Goal: Task Accomplishment & Management: Use online tool/utility

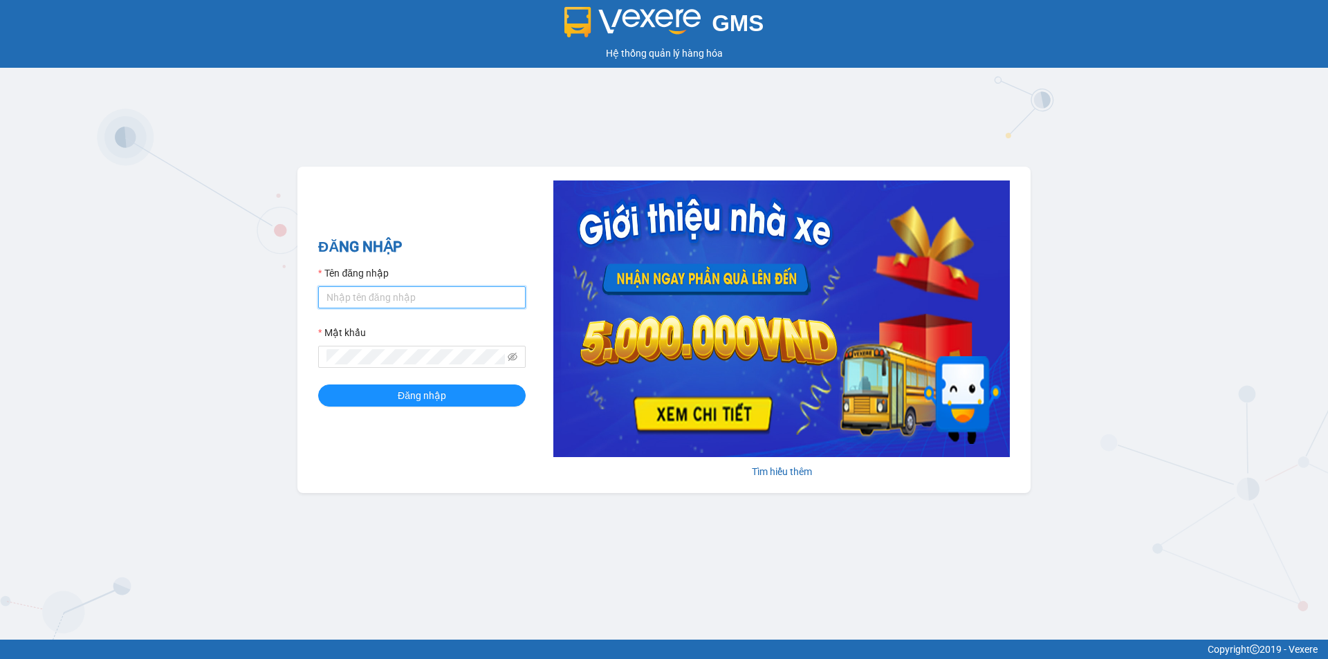
click at [352, 301] on input "Tên đăng nhập" at bounding box center [421, 297] width 207 height 22
type input "tientung.ducphatth"
click at [408, 365] on span at bounding box center [421, 357] width 207 height 22
drag, startPoint x: 424, startPoint y: 393, endPoint x: 412, endPoint y: 388, distance: 12.7
click at [423, 393] on span "Đăng nhập" at bounding box center [422, 395] width 48 height 15
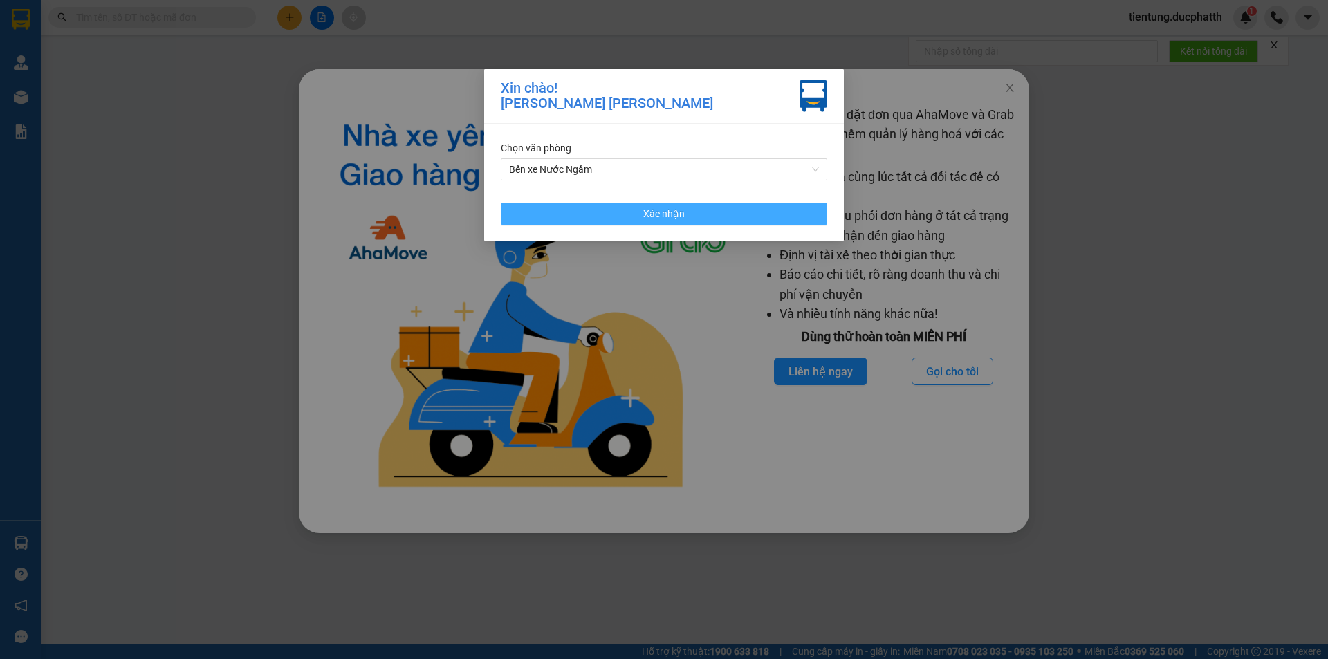
drag, startPoint x: 622, startPoint y: 214, endPoint x: 635, endPoint y: 207, distance: 15.2
click at [623, 212] on button "Xác nhận" at bounding box center [664, 214] width 326 height 22
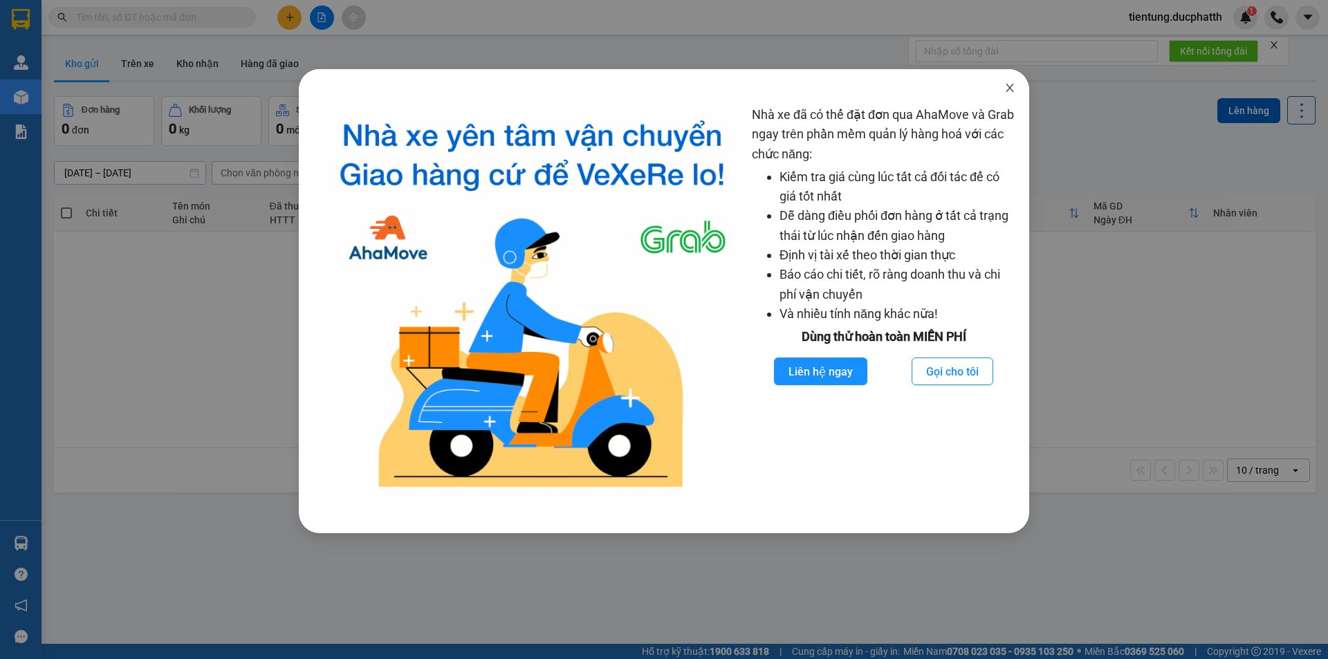
click at [1015, 91] on icon "close" at bounding box center [1009, 87] width 11 height 11
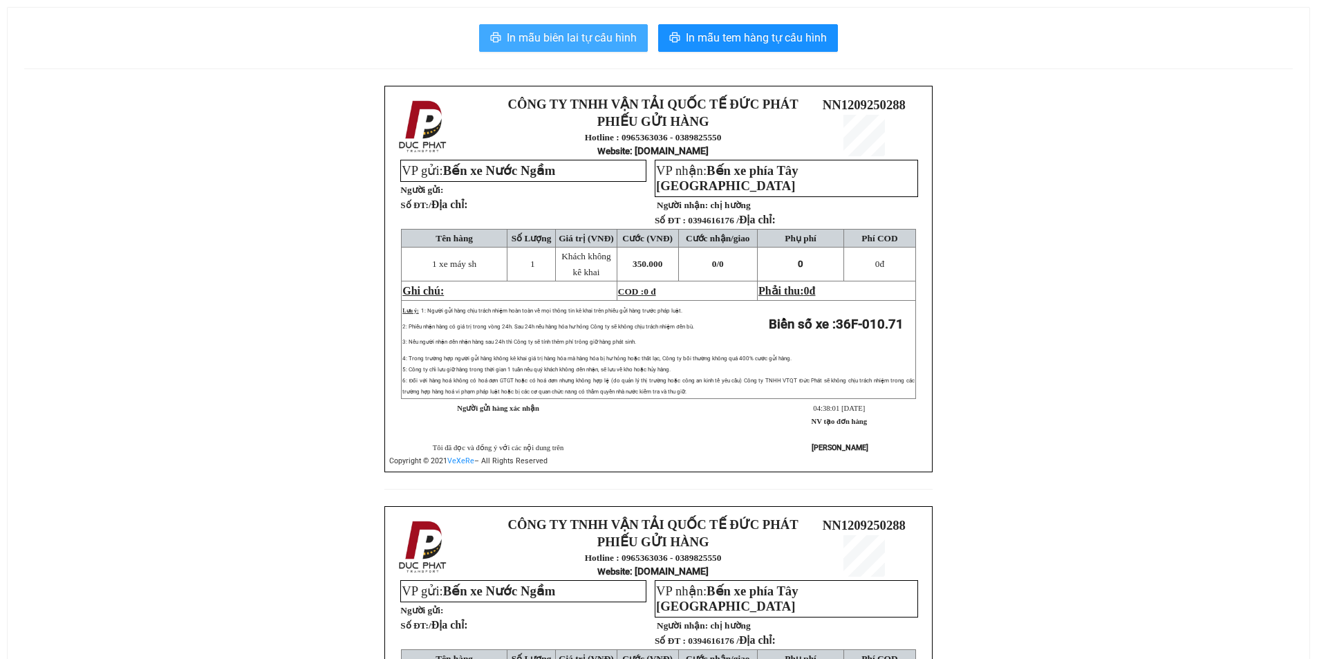
click at [582, 27] on button "In mẫu biên lai tự cấu hình" at bounding box center [563, 38] width 169 height 28
